Goal: Book appointment/travel/reservation

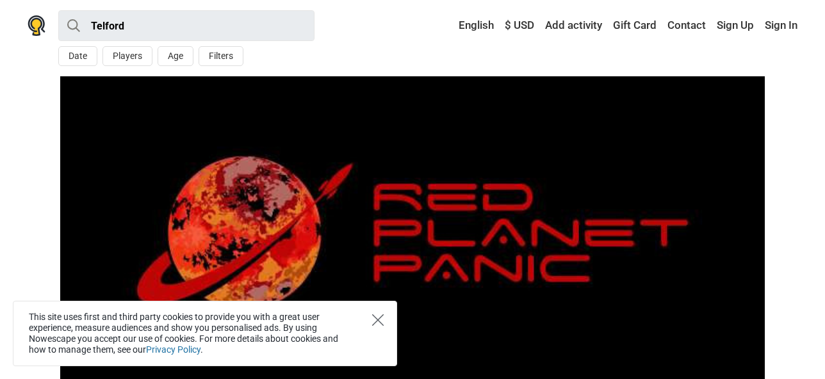
click at [375, 319] on icon "Close" at bounding box center [378, 320] width 12 height 12
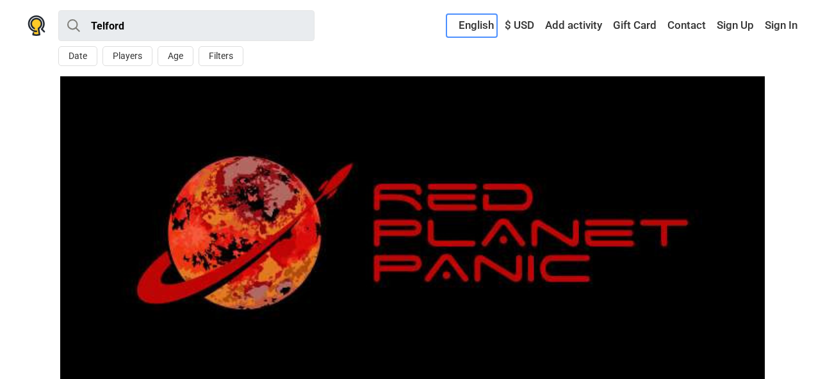
click at [479, 28] on link "English" at bounding box center [472, 25] width 51 height 23
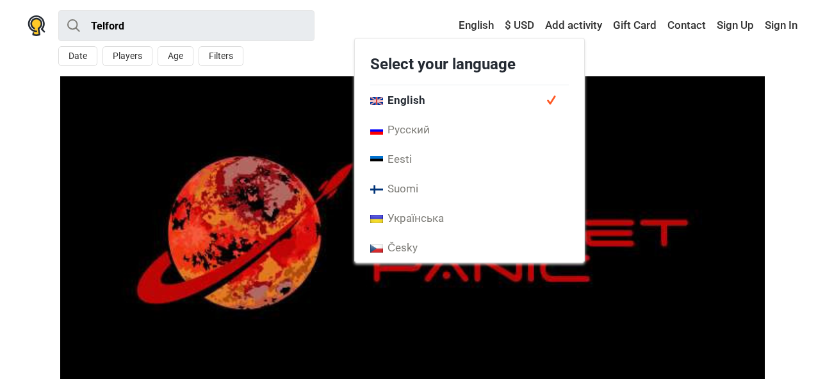
click at [417, 99] on span "English" at bounding box center [397, 100] width 55 height 14
click at [618, 51] on div "Telford All Escape room Around Me Date Players Age Filters < October 2025 > Mon…" at bounding box center [412, 38] width 801 height 76
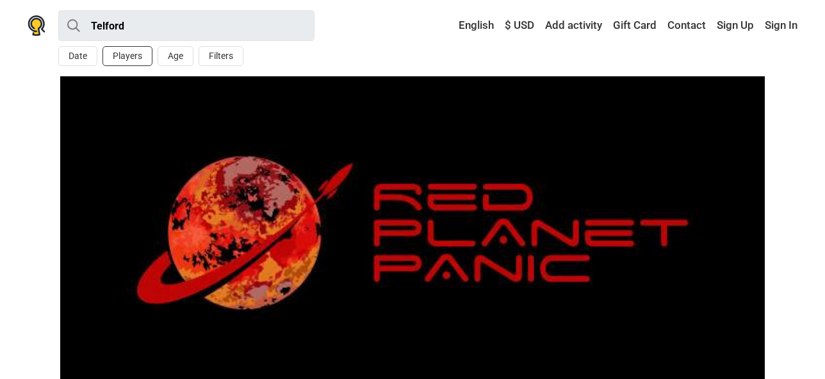
click at [121, 56] on button "Players" at bounding box center [128, 56] width 50 height 20
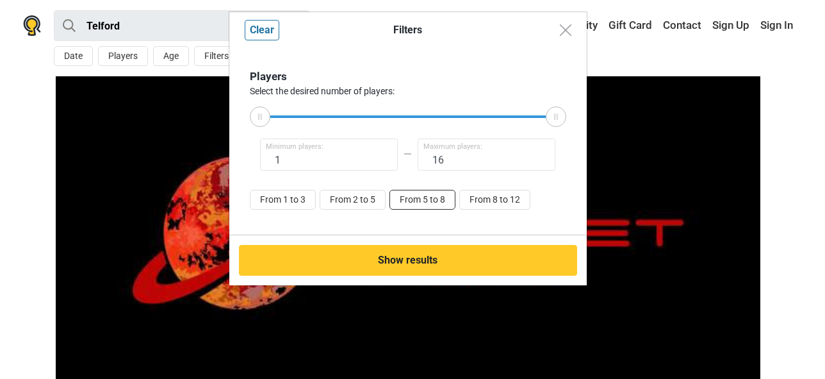
click at [442, 199] on button "From 5 to 8" at bounding box center [423, 200] width 66 height 20
type input "5"
type input "8"
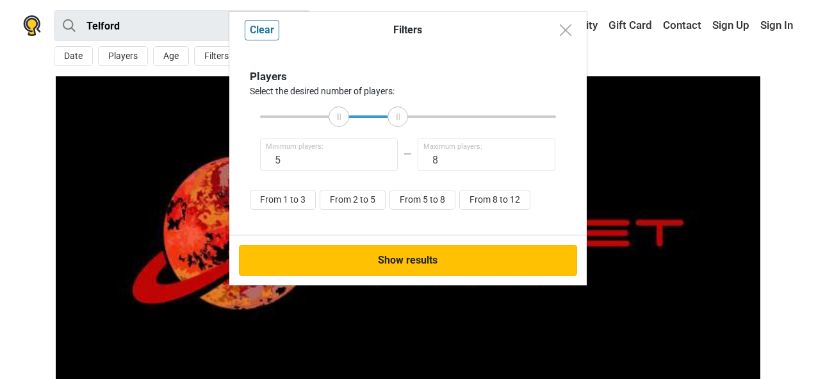
click at [409, 256] on button "Show results" at bounding box center [408, 260] width 338 height 31
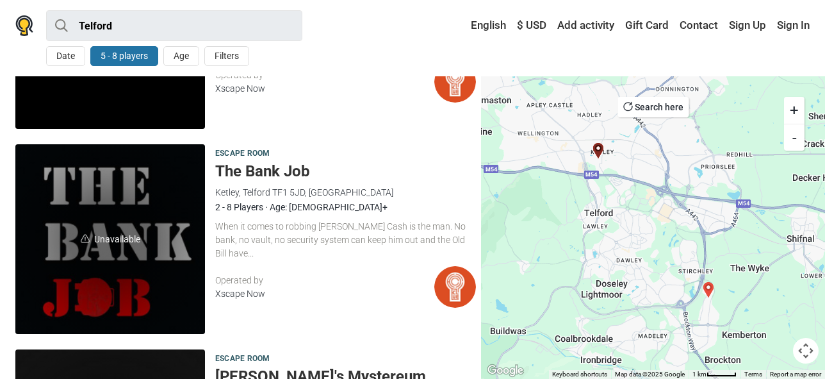
scroll to position [256, 0]
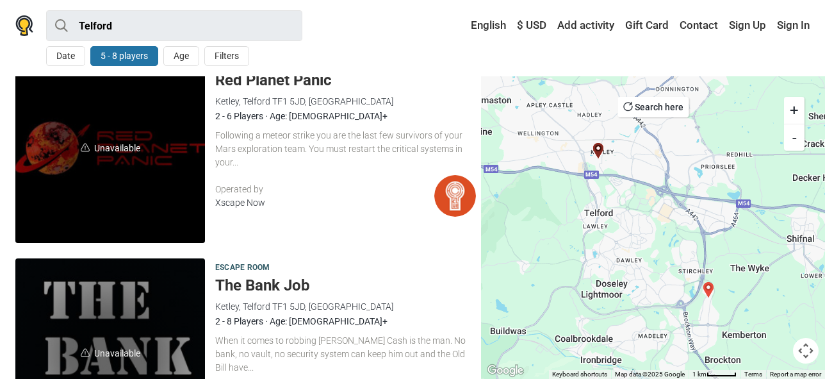
click at [231, 66] on div "Date 5 - 8 players Age Filters" at bounding box center [174, 58] width 256 height 25
click at [229, 56] on button "Filters" at bounding box center [226, 56] width 45 height 20
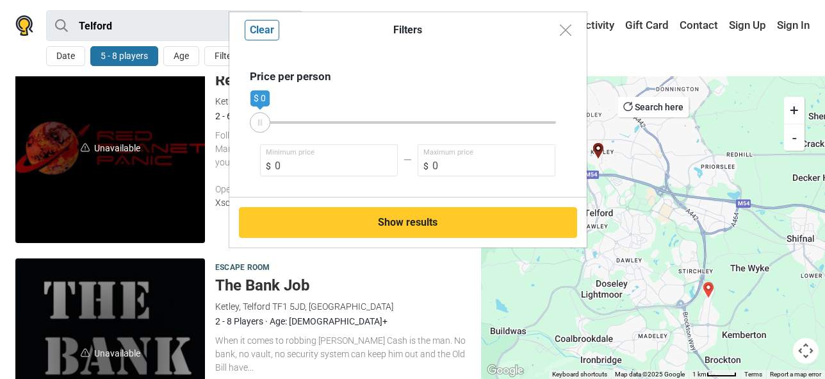
click at [199, 29] on div "Filters Clear Price per person $ 0 $ 0 $ 0 Minimum price $ 0 Maximum price Show…" at bounding box center [412, 189] width 825 height 379
click at [397, 309] on div "Filters Clear Price per person $ 0 $ 0 $ 0 Minimum price $ 0 Maximum price Show…" at bounding box center [412, 189] width 825 height 379
click at [572, 30] on button "Close modal" at bounding box center [566, 30] width 24 height 24
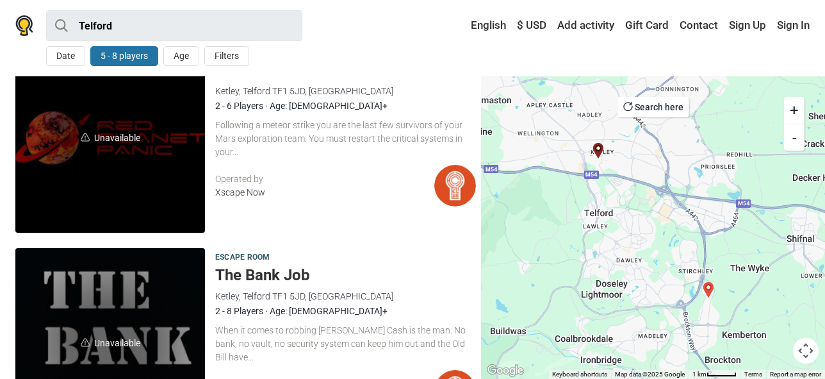
scroll to position [448, 0]
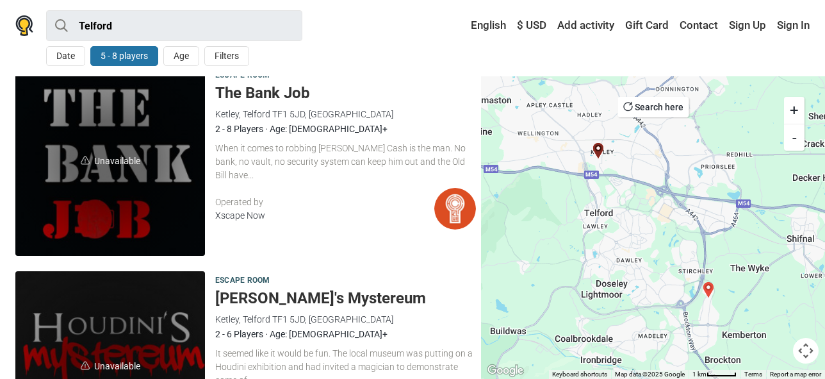
click at [459, 210] on img at bounding box center [455, 209] width 42 height 42
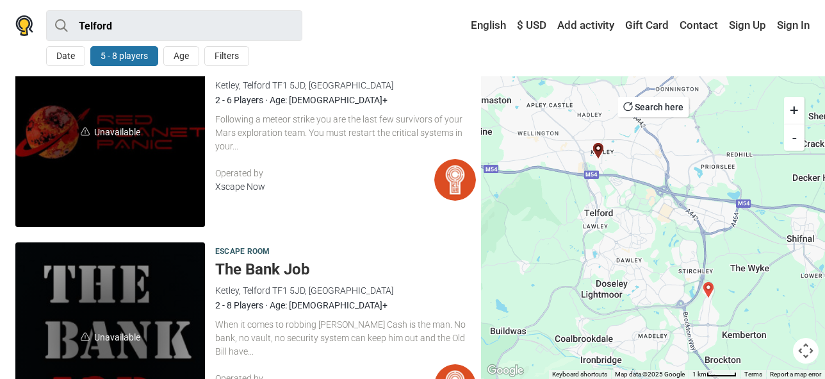
scroll to position [349, 0]
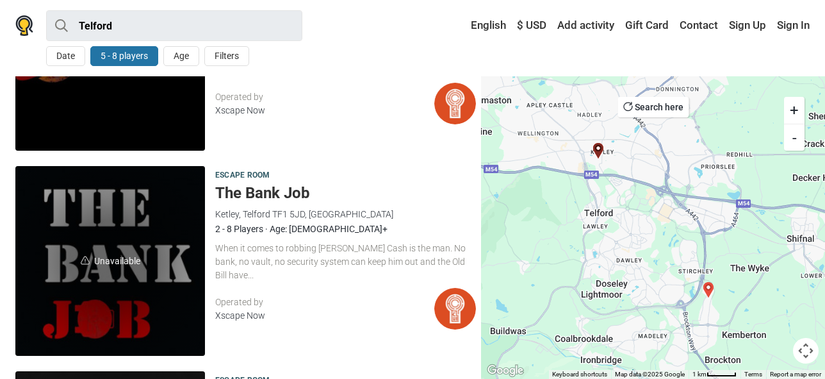
click at [448, 299] on img at bounding box center [455, 309] width 42 height 42
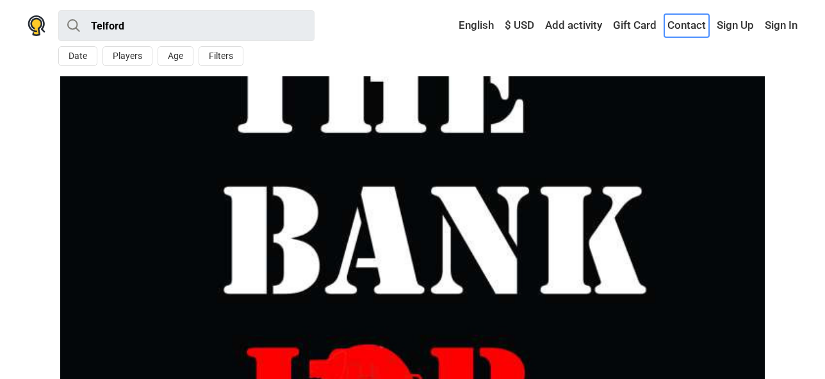
click at [694, 27] on link "Contact" at bounding box center [686, 25] width 45 height 23
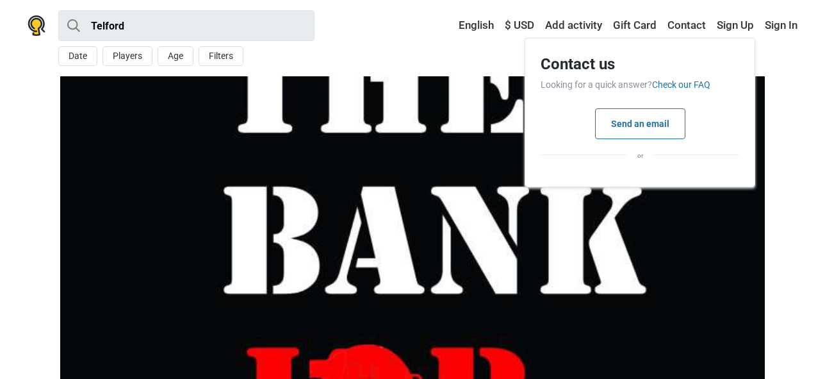
click at [413, 39] on div "Telford All Escape room Around Me Date Players Age Filters < [DATE] > Mon Tue W…" at bounding box center [412, 38] width 801 height 76
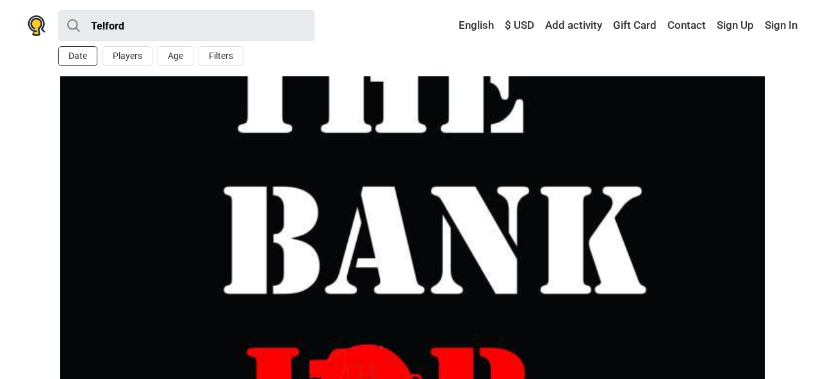
click at [79, 53] on button "Date" at bounding box center [77, 56] width 39 height 20
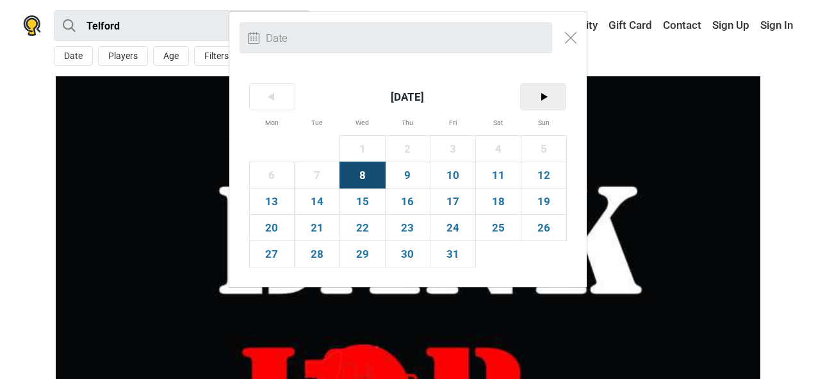
click at [538, 95] on span ">" at bounding box center [543, 97] width 45 height 26
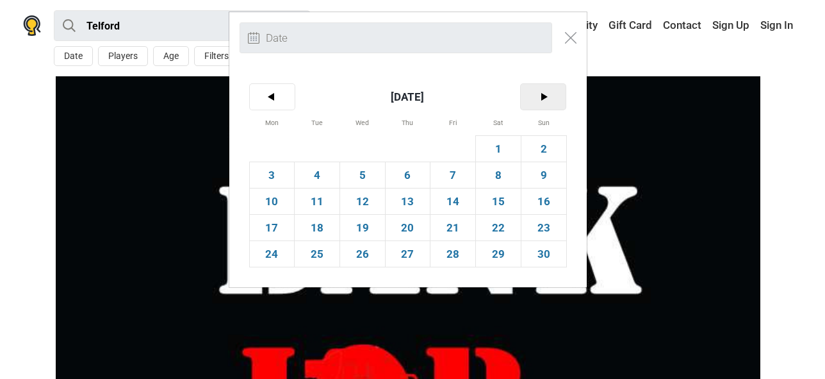
click at [538, 95] on span ">" at bounding box center [543, 97] width 45 height 26
click at [284, 96] on span "<" at bounding box center [272, 97] width 45 height 26
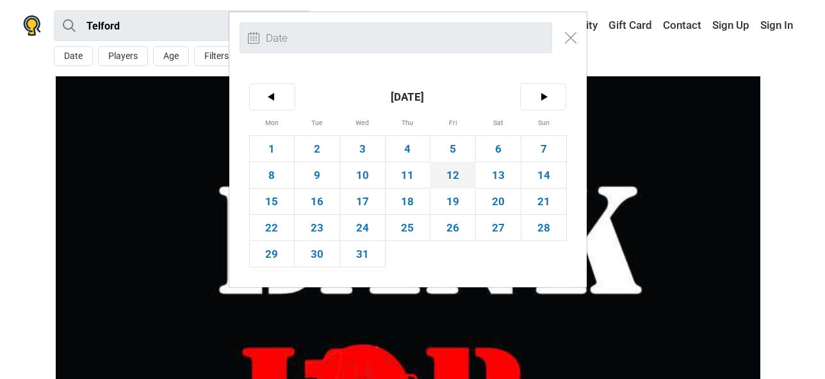
click at [456, 175] on span "12" at bounding box center [453, 175] width 45 height 26
type input "12th December (Fri)"
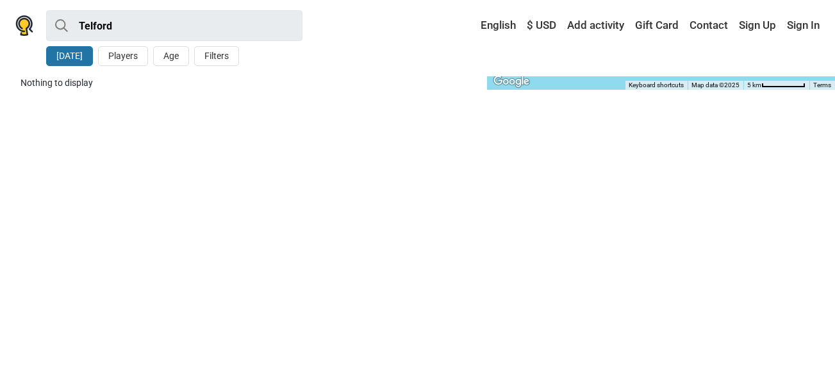
click at [72, 53] on button "12 Dec" at bounding box center [69, 56] width 47 height 20
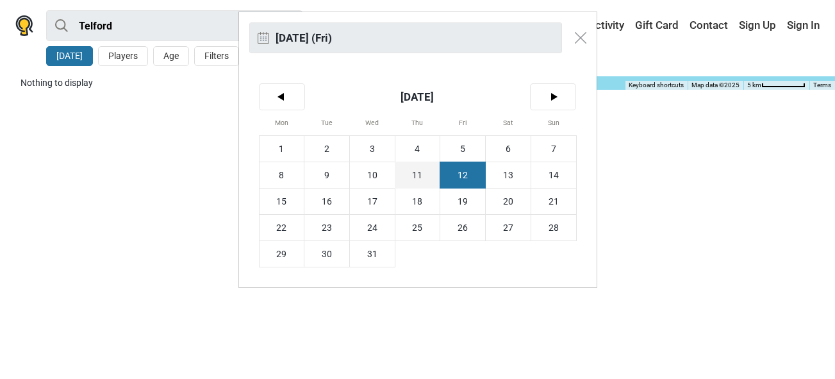
click at [415, 170] on span "11" at bounding box center [417, 175] width 45 height 26
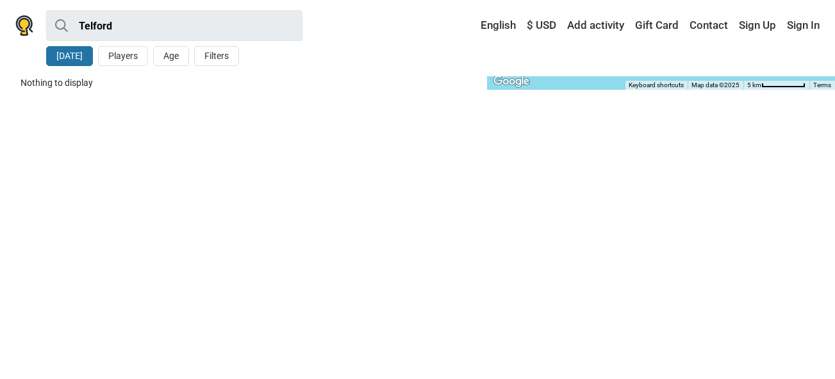
click at [72, 57] on button "11 Dec" at bounding box center [69, 56] width 47 height 20
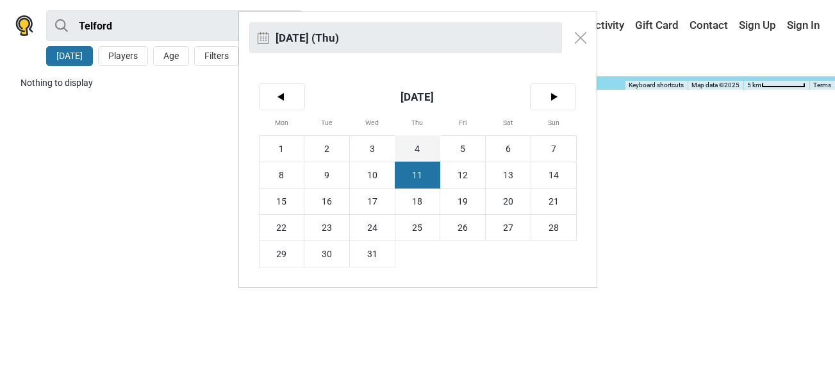
click at [422, 147] on span "4" at bounding box center [417, 149] width 45 height 26
type input "4th December (Thu)"
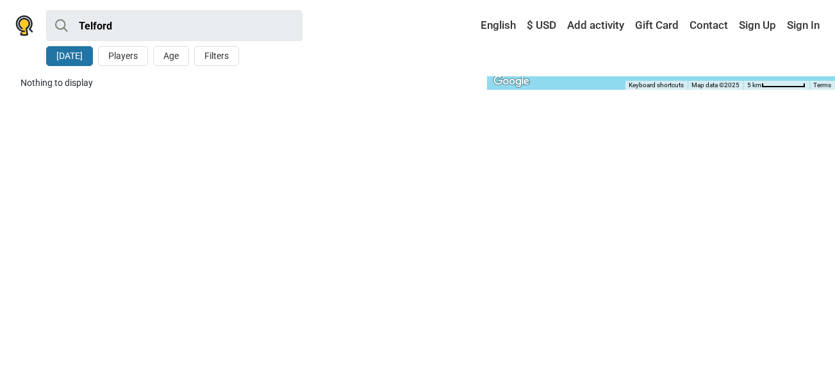
click at [64, 53] on button "[DATE]" at bounding box center [69, 56] width 47 height 20
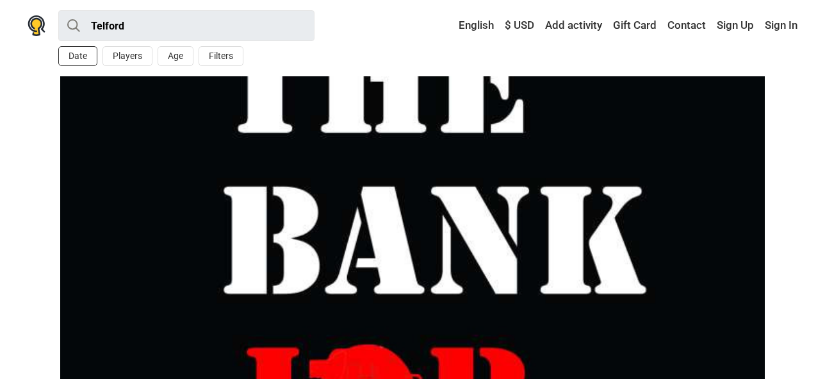
click at [85, 58] on button "Date" at bounding box center [77, 56] width 39 height 20
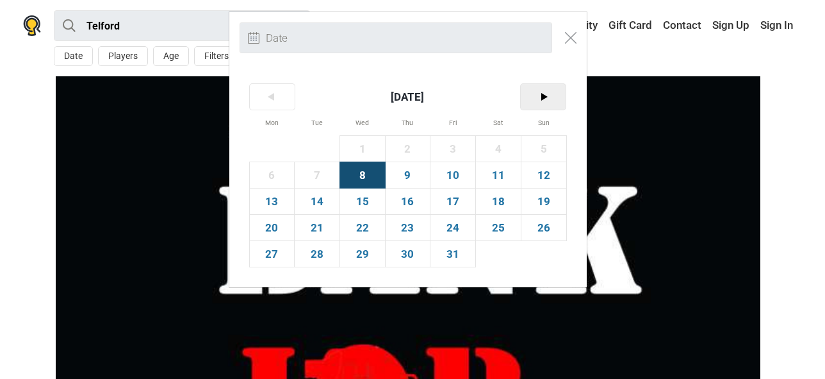
click at [554, 95] on span ">" at bounding box center [543, 97] width 45 height 26
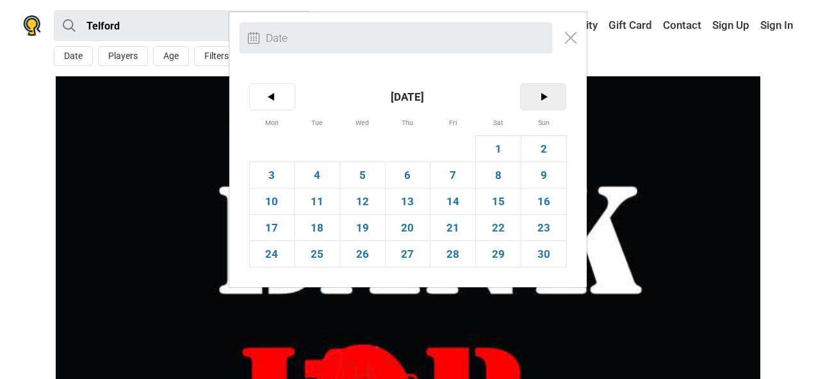
click at [554, 97] on span ">" at bounding box center [543, 97] width 45 height 26
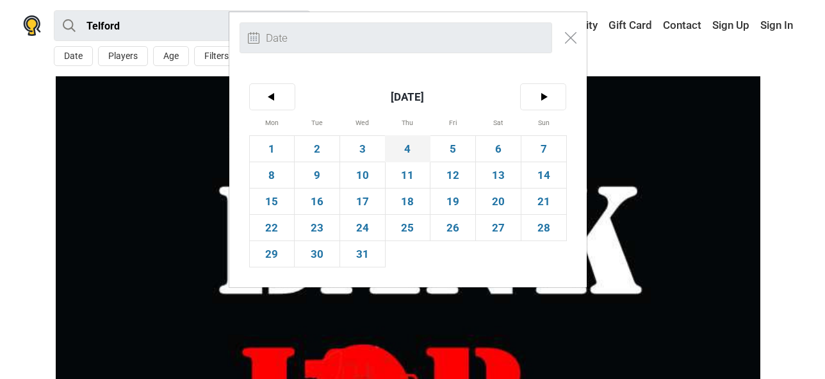
click at [423, 145] on span "4" at bounding box center [408, 149] width 45 height 26
type input "[DATE] (Thu)"
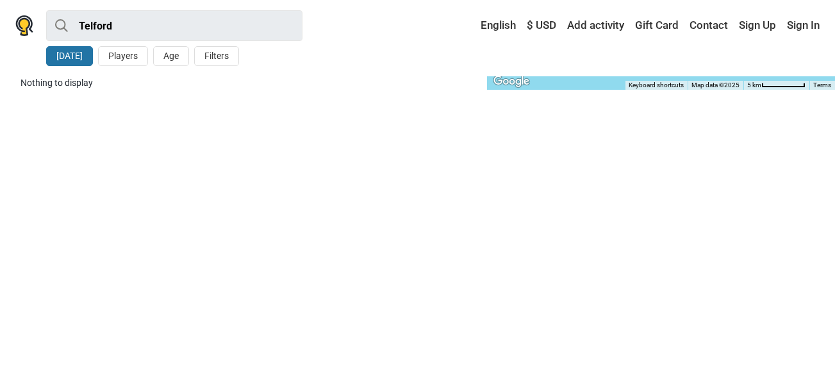
click at [60, 54] on button "[DATE]" at bounding box center [69, 56] width 47 height 20
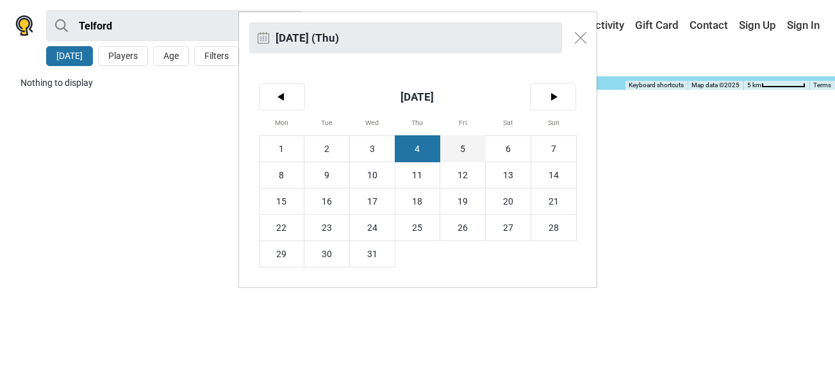
click at [461, 150] on span "5" at bounding box center [462, 149] width 45 height 26
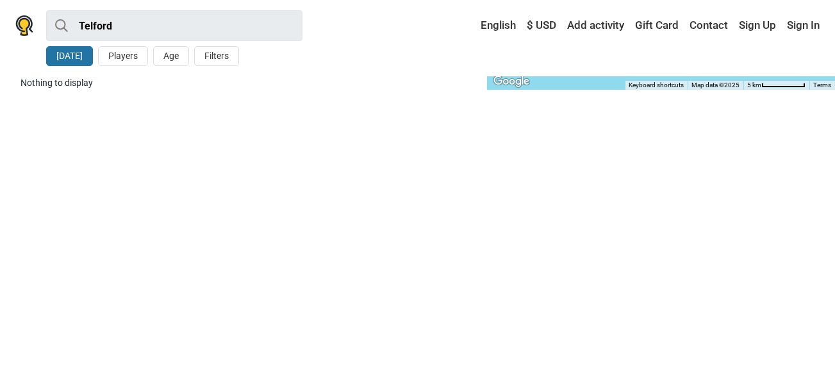
click at [62, 49] on button "[DATE]" at bounding box center [69, 56] width 47 height 20
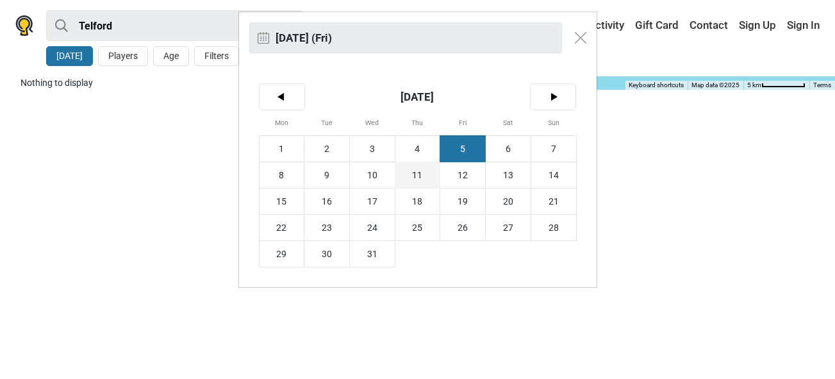
click at [406, 178] on span "11" at bounding box center [417, 175] width 45 height 26
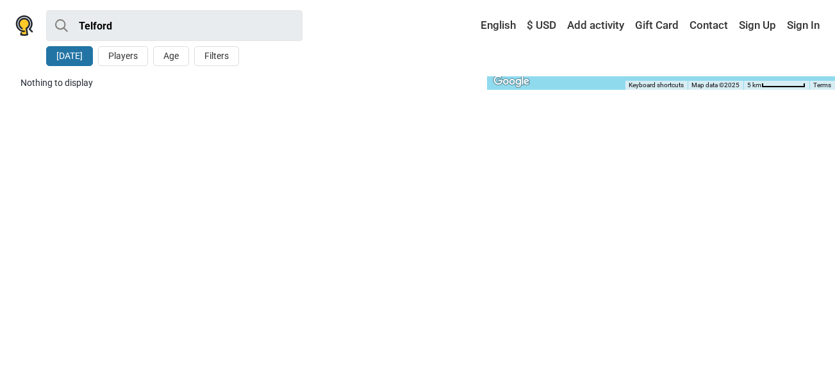
click at [85, 52] on button "[DATE]" at bounding box center [69, 56] width 47 height 20
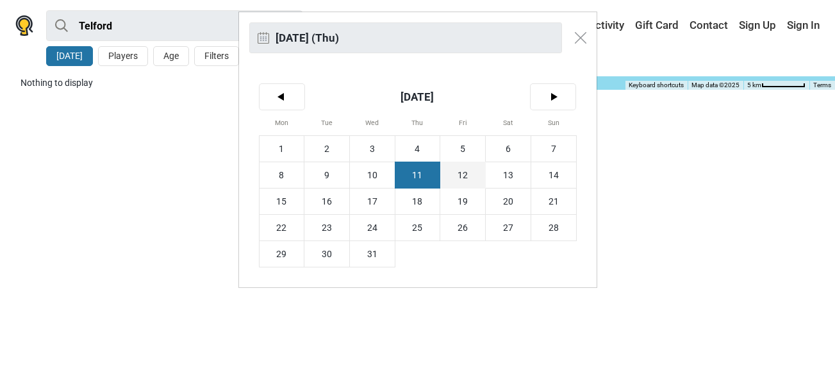
click at [460, 177] on span "12" at bounding box center [462, 175] width 45 height 26
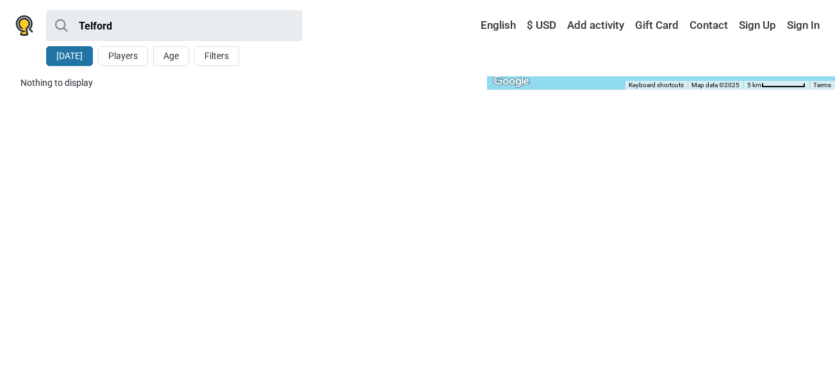
click at [62, 56] on button "[DATE]" at bounding box center [69, 56] width 47 height 20
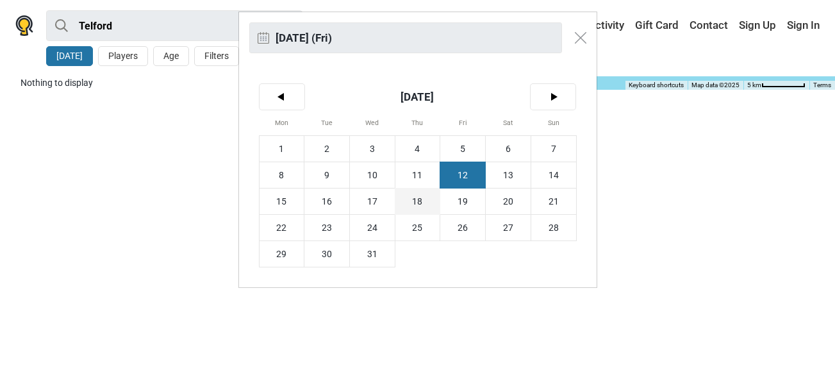
click at [417, 196] on span "18" at bounding box center [417, 201] width 45 height 26
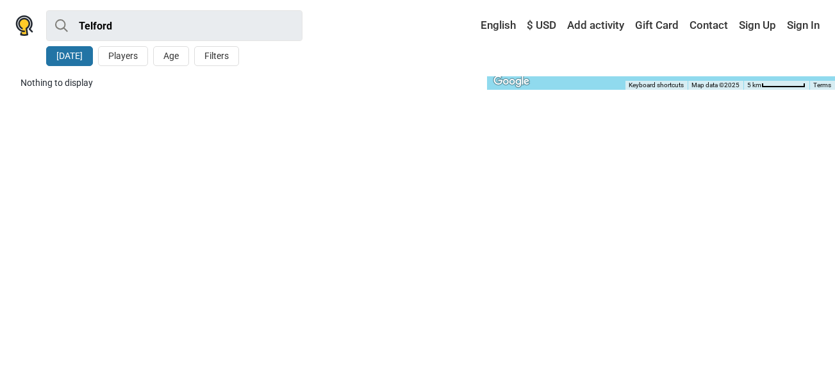
click at [63, 52] on button "[DATE]" at bounding box center [69, 56] width 47 height 20
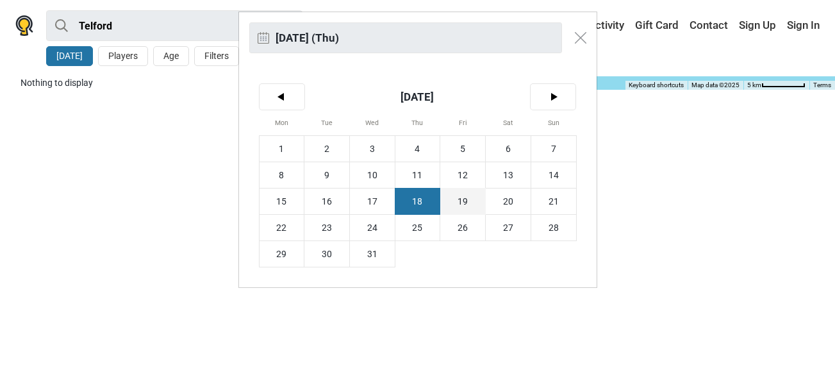
click at [457, 196] on span "19" at bounding box center [462, 201] width 45 height 26
type input "[DATE] (Fri)"
